Goal: Information Seeking & Learning: Learn about a topic

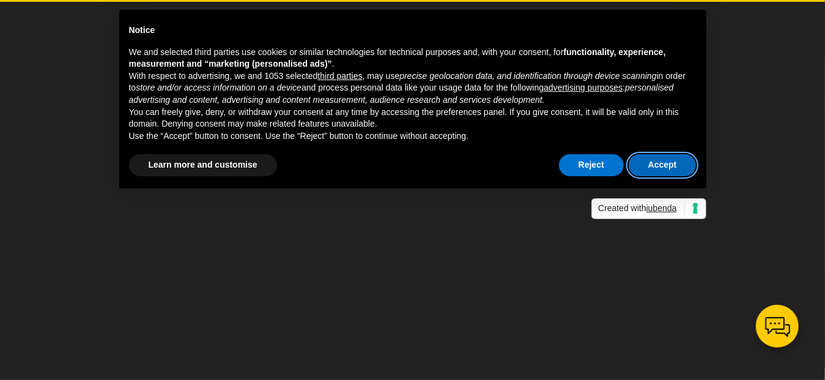
click at [655, 169] on button "Accept" at bounding box center [662, 165] width 68 height 22
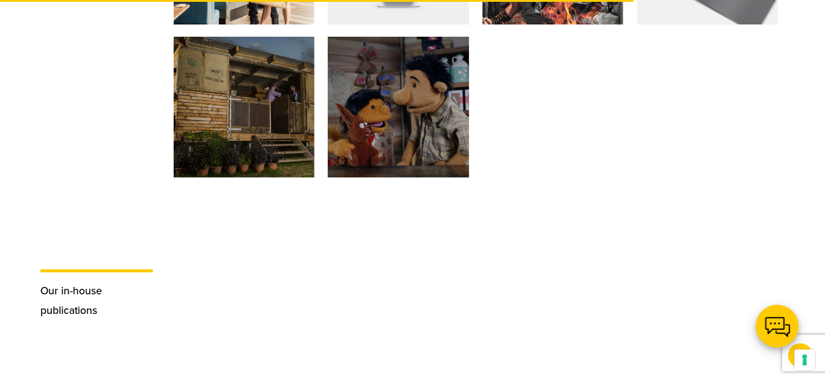
scroll to position [2445, 0]
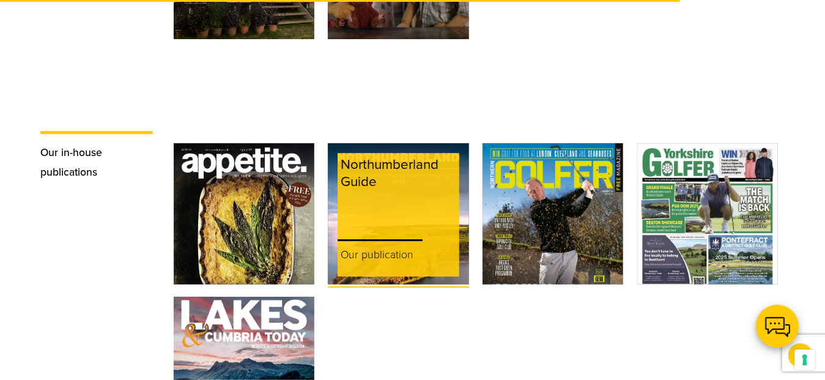
click at [367, 205] on div "Northumberland Guide" at bounding box center [397, 193] width 121 height 80
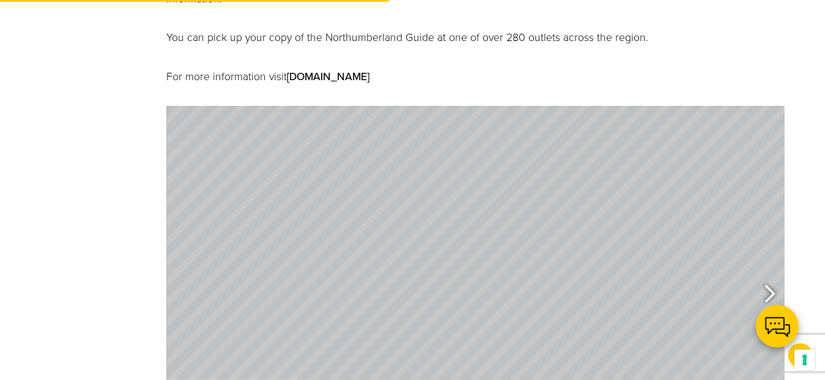
scroll to position [550, 0]
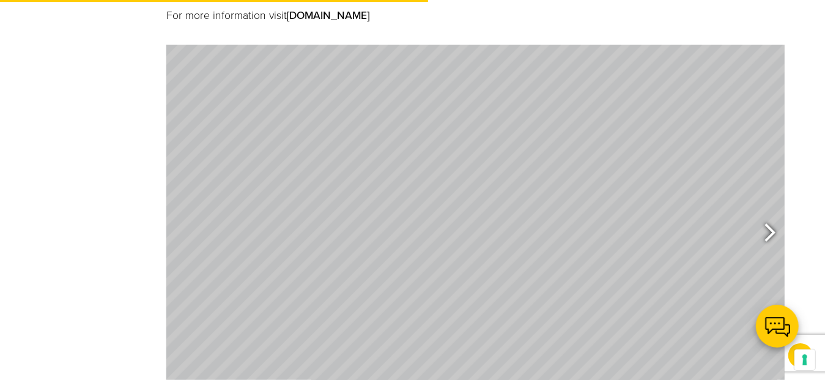
click at [769, 212] on div at bounding box center [764, 234] width 28 height 45
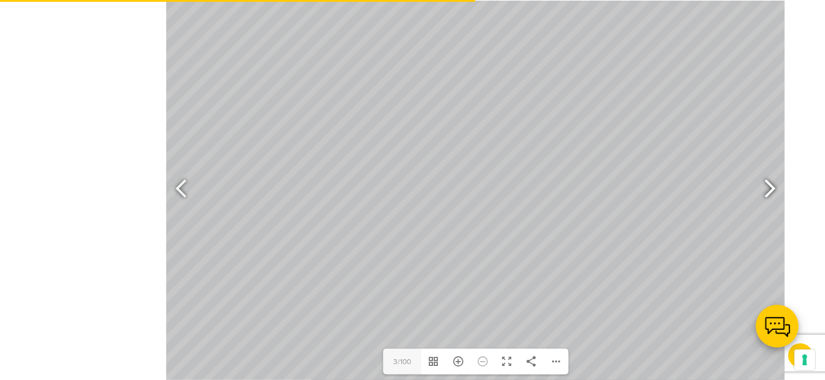
scroll to position [611, 0]
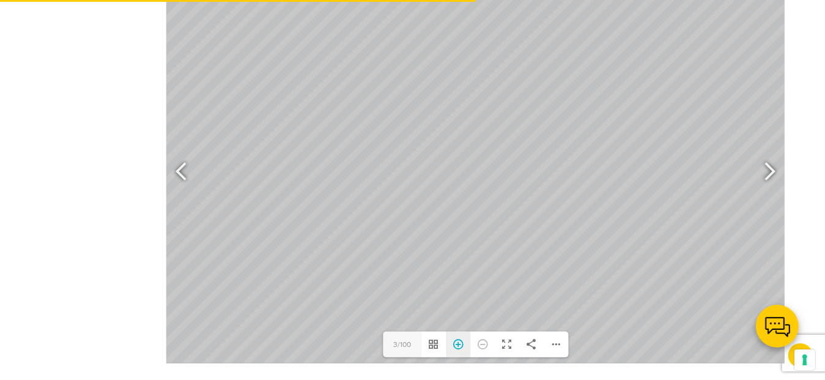
click at [457, 331] on div "Zoom In" at bounding box center [458, 344] width 24 height 26
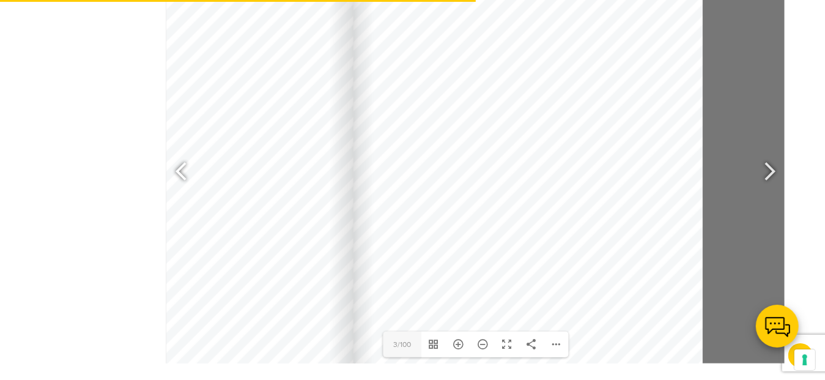
drag, startPoint x: 672, startPoint y: 249, endPoint x: 550, endPoint y: 306, distance: 134.8
click at [550, 306] on div at bounding box center [527, 217] width 349 height 494
click at [771, 150] on div at bounding box center [764, 172] width 28 height 45
type input "5"
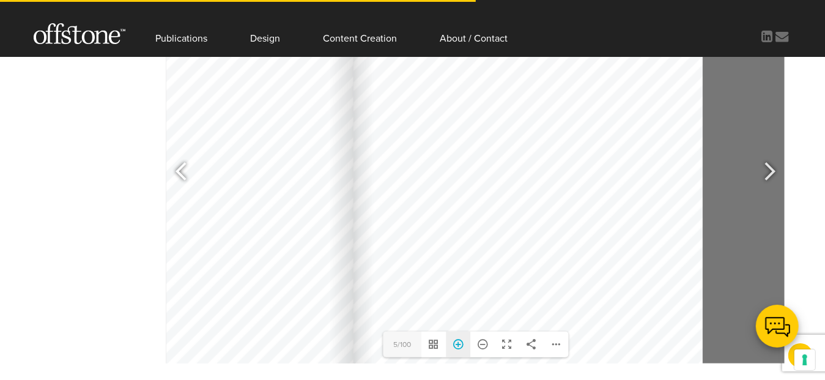
click at [458, 331] on div "Zoom In" at bounding box center [458, 344] width 24 height 26
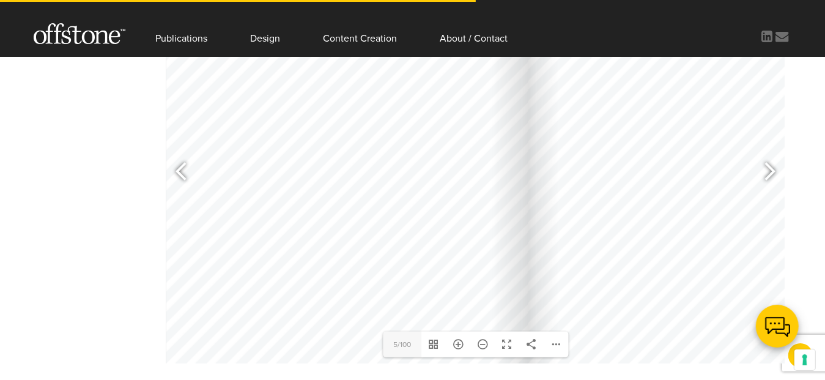
drag, startPoint x: 289, startPoint y: 257, endPoint x: 525, endPoint y: 269, distance: 236.3
click at [525, 269] on div at bounding box center [266, 258] width 523 height 741
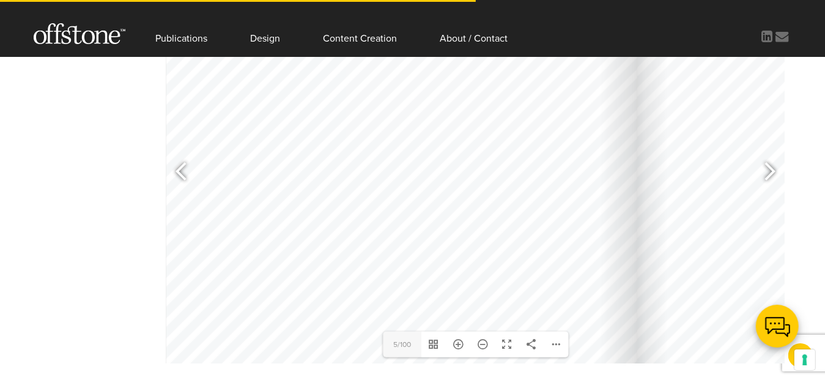
drag, startPoint x: 356, startPoint y: 138, endPoint x: 465, endPoint y: 259, distance: 162.8
click at [465, 259] on div at bounding box center [375, 366] width 523 height 741
click at [461, 331] on div "Zoom In" at bounding box center [458, 344] width 24 height 26
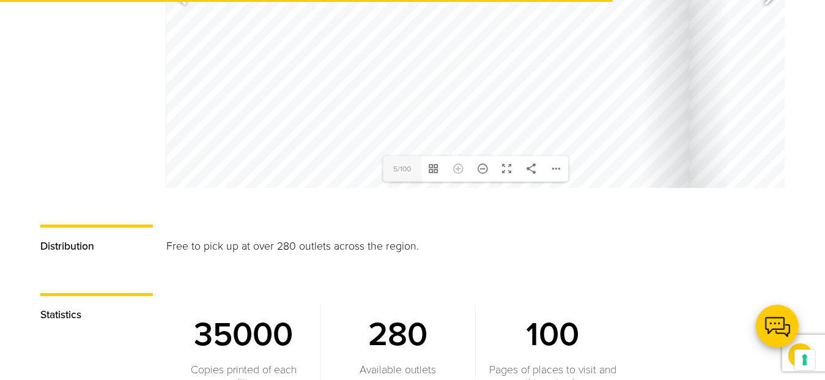
scroll to position [795, 0]
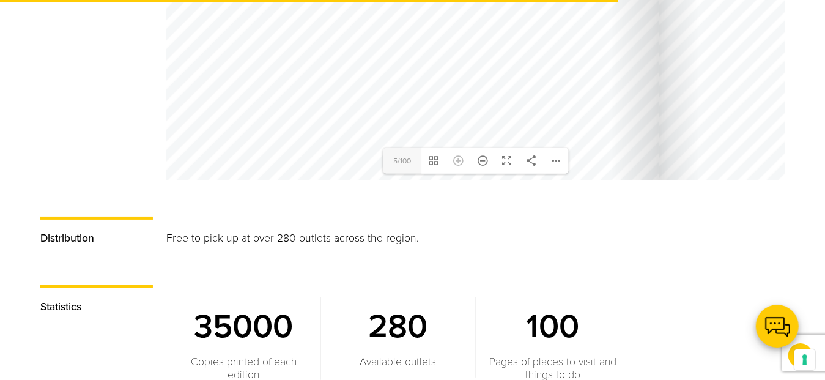
drag, startPoint x: 515, startPoint y: 106, endPoint x: 487, endPoint y: 48, distance: 64.5
click at [487, 48] on div at bounding box center [313, 190] width 691 height 977
click at [480, 148] on div "Zoom Out" at bounding box center [482, 161] width 24 height 26
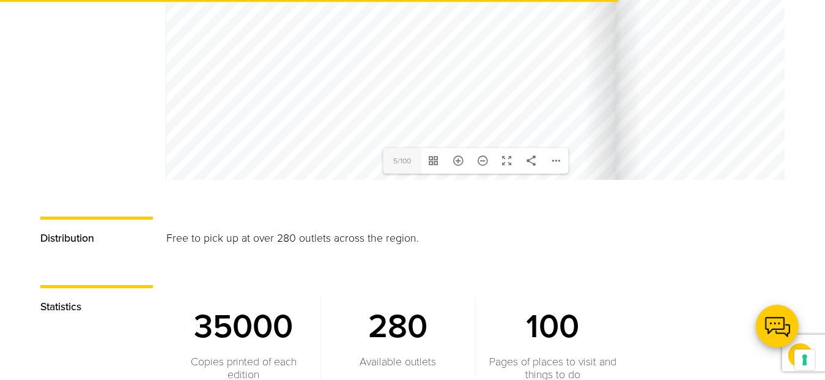
drag, startPoint x: 436, startPoint y: 64, endPoint x: 454, endPoint y: 123, distance: 61.3
click at [454, 123] on div at bounding box center [385, 138] width 460 height 652
